Goal: Task Accomplishment & Management: Manage account settings

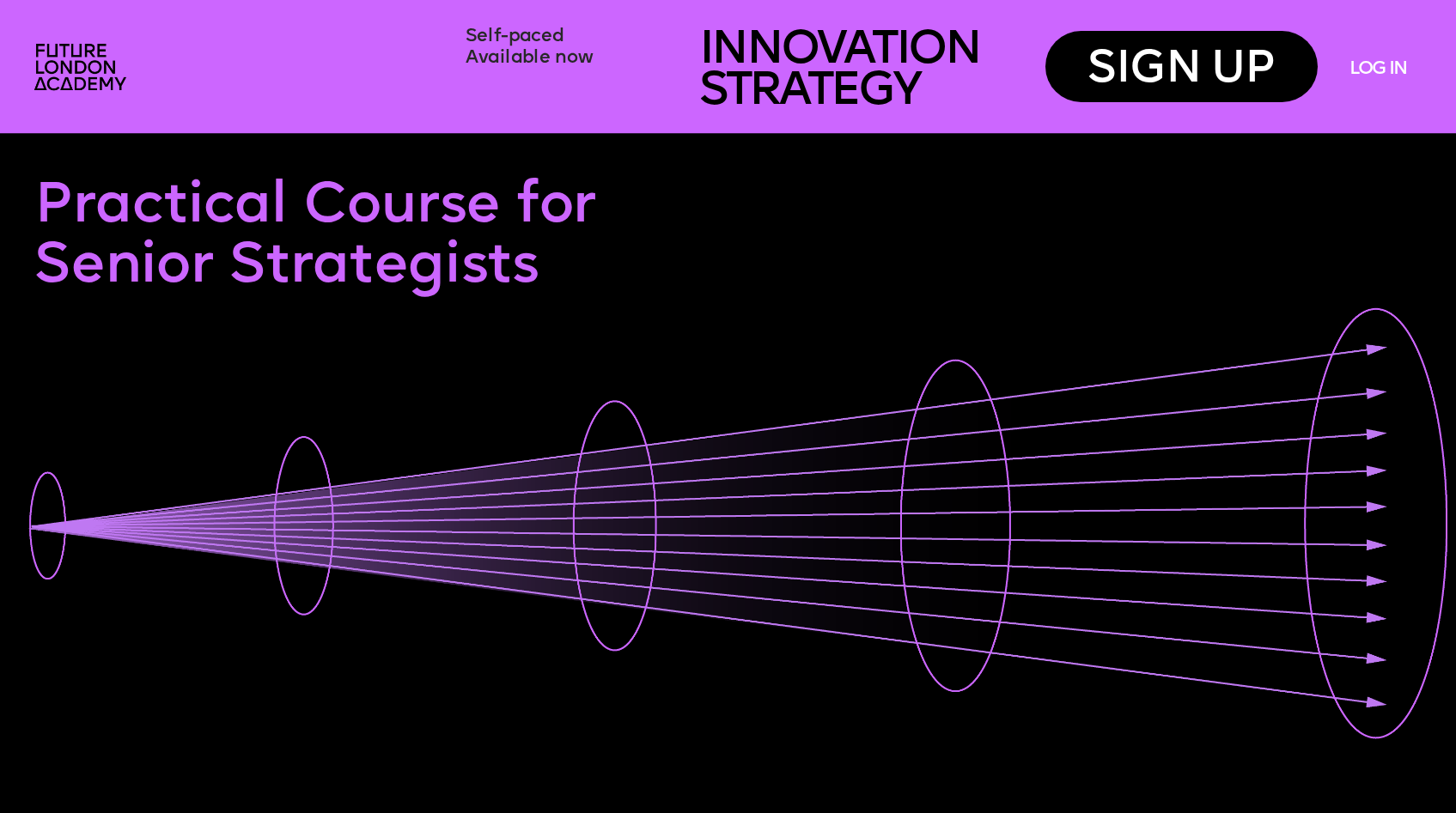
click at [1380, 65] on link "LOG IN" at bounding box center [1377, 70] width 56 height 20
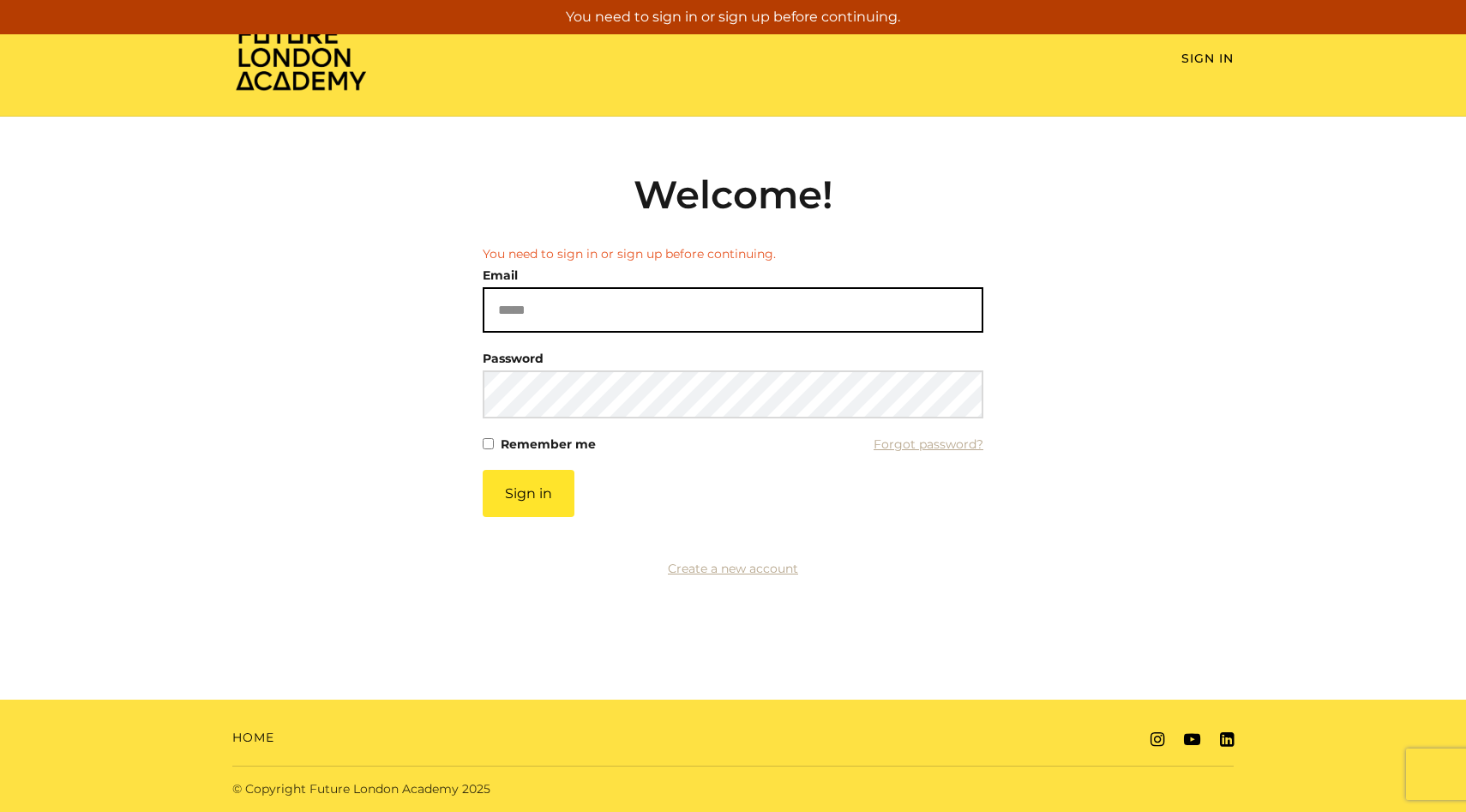
click at [548, 321] on input "Email" at bounding box center [733, 310] width 501 height 46
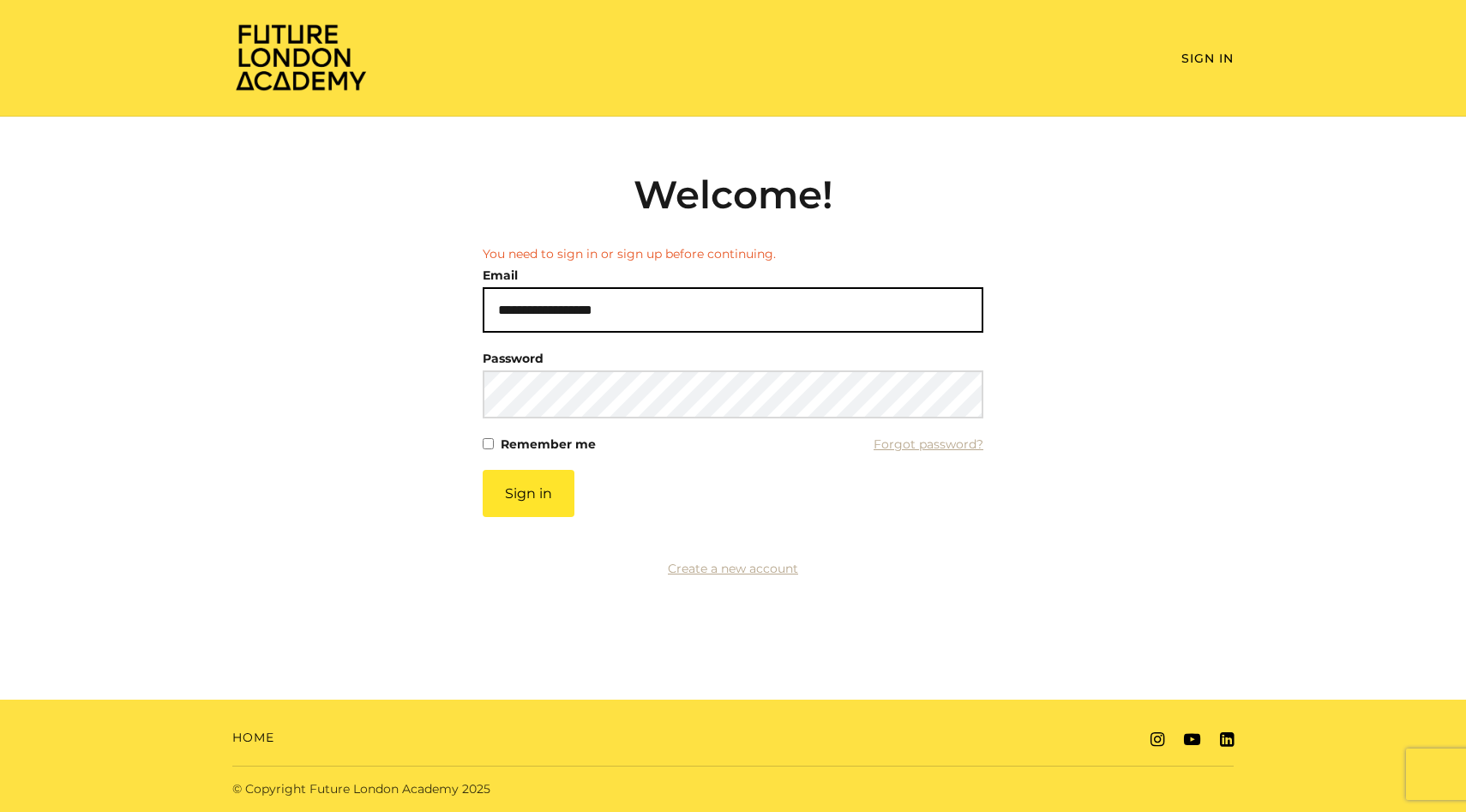
type input "**********"
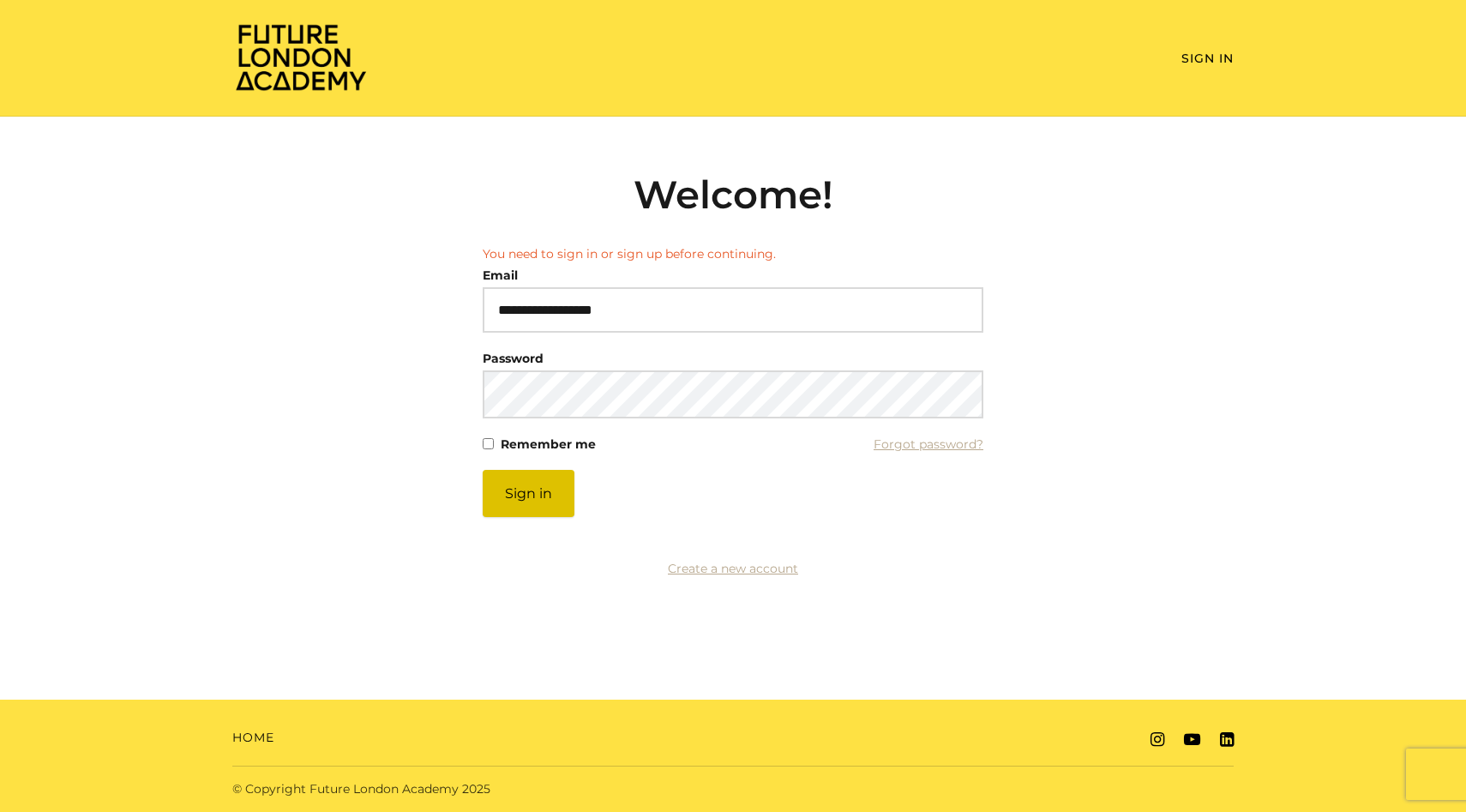
click at [546, 495] on button "Sign in" at bounding box center [528, 494] width 91 height 48
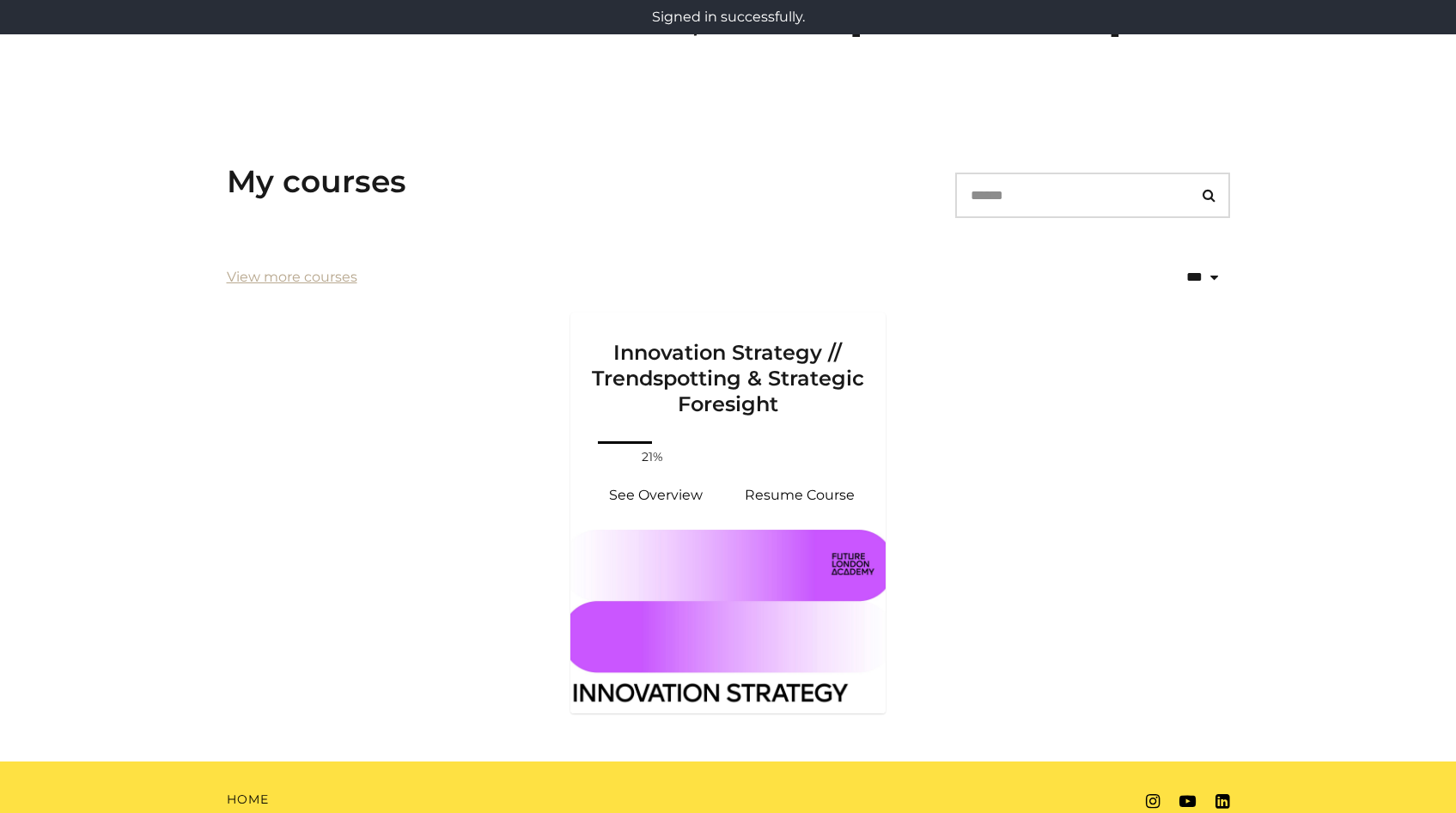
scroll to position [212, 0]
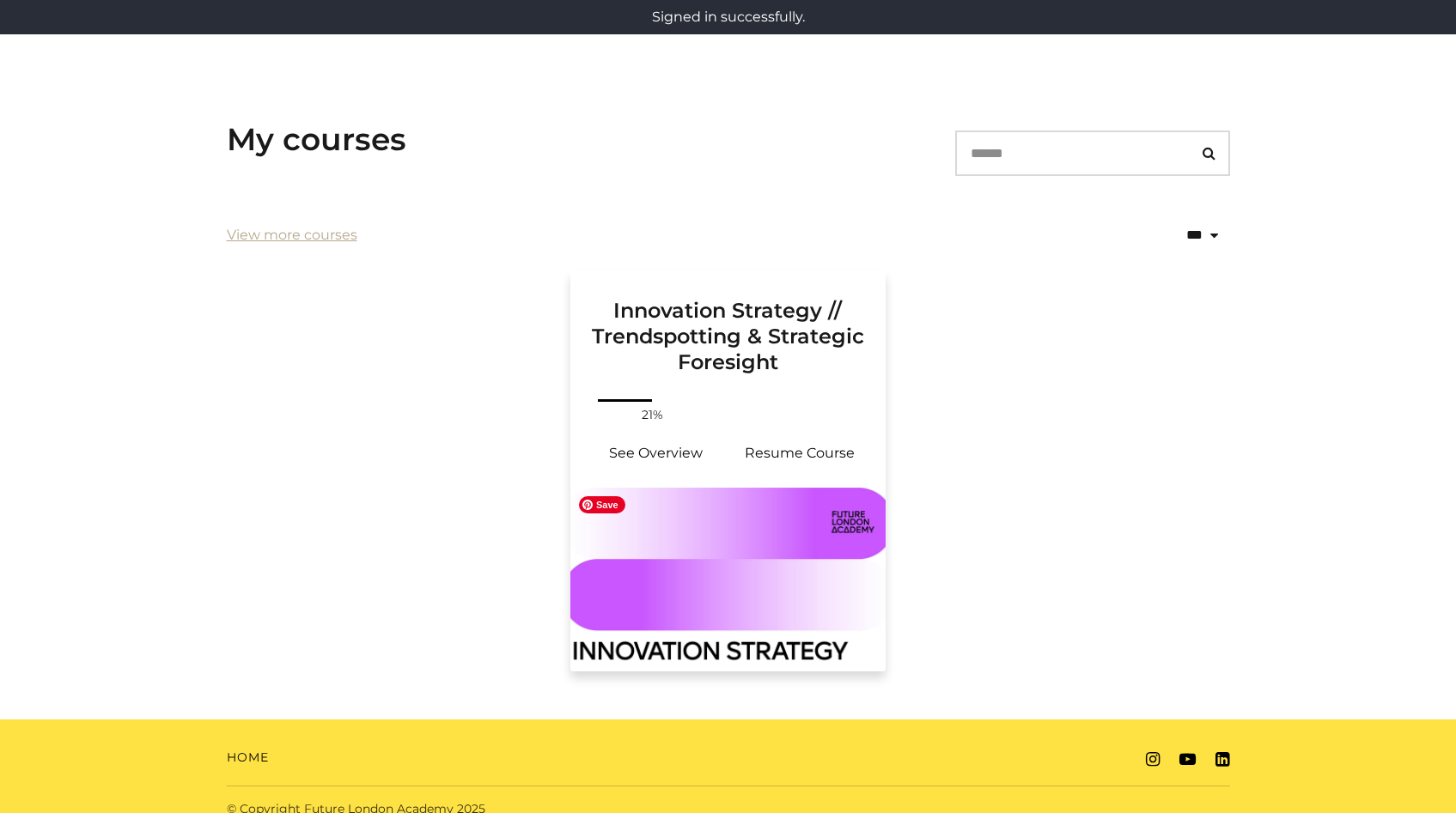
click at [838, 546] on img at bounding box center [728, 579] width 316 height 184
